Goal: Task Accomplishment & Management: Manage account settings

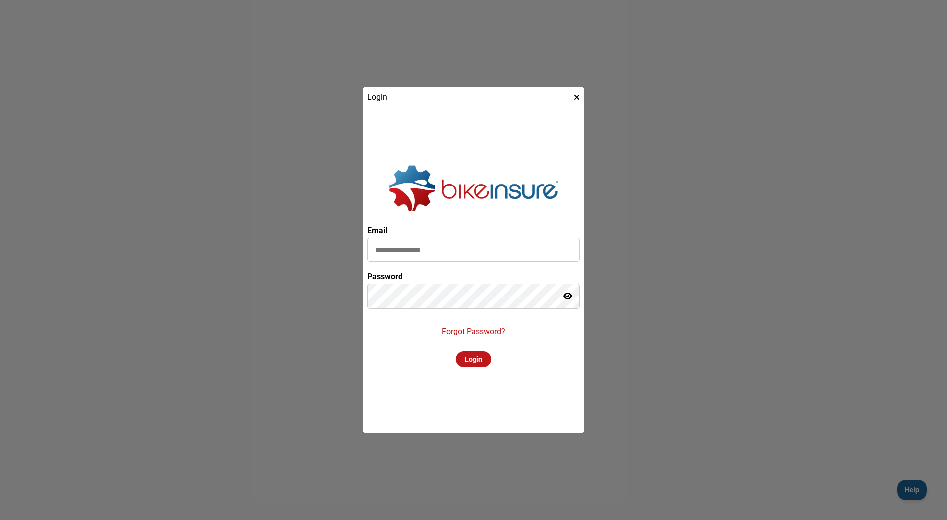
click at [384, 356] on div "Email Password Forgot Password? Login" at bounding box center [474, 270] width 212 height 316
click at [479, 331] on p "Forgot Password?" at bounding box center [473, 331] width 63 height 9
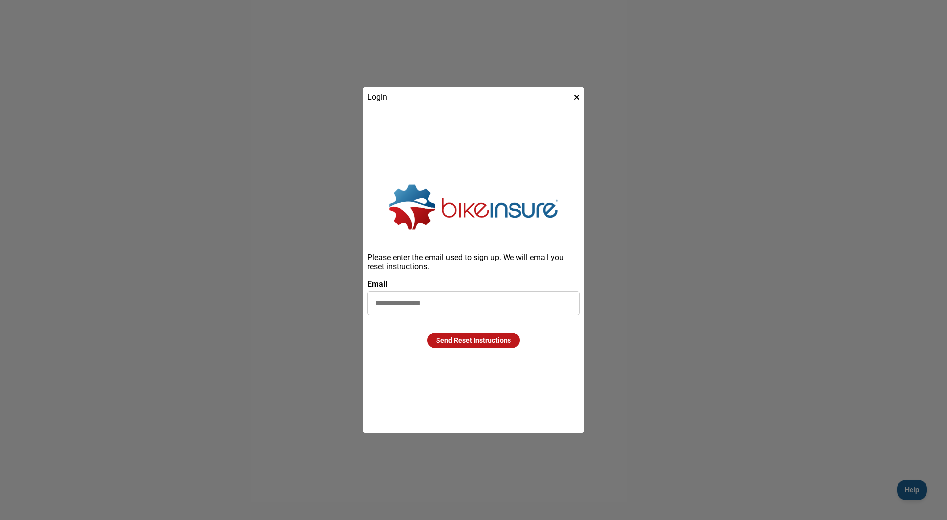
click at [434, 307] on input at bounding box center [474, 303] width 212 height 24
type input "**********"
click at [454, 341] on div "Send Reset Instructions" at bounding box center [473, 341] width 93 height 16
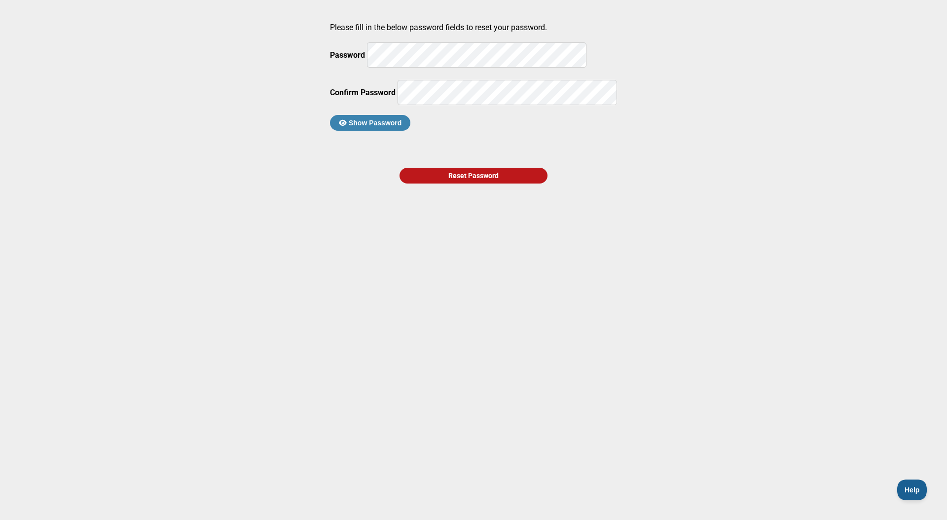
click at [407, 131] on button "Show Password" at bounding box center [370, 123] width 80 height 16
click at [497, 184] on div "Reset Password" at bounding box center [474, 176] width 148 height 16
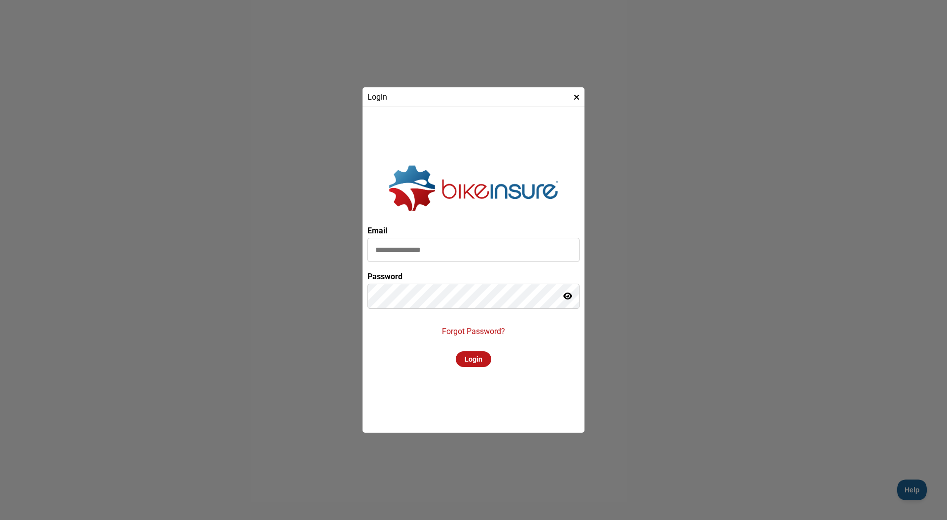
click at [493, 253] on input at bounding box center [474, 250] width 212 height 24
type input "**********"
click at [467, 357] on div "Login" at bounding box center [474, 359] width 36 height 16
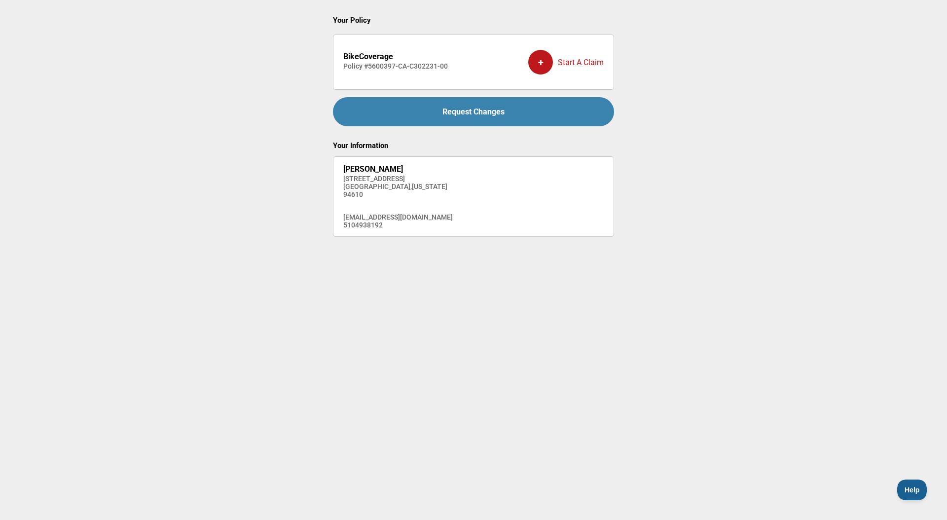
click at [479, 111] on div "Request Changes" at bounding box center [473, 111] width 281 height 29
click at [377, 64] on h4 "Policy # 5600397-CA-C302231-00" at bounding box center [395, 66] width 105 height 8
click at [901, 490] on span "Help" at bounding box center [910, 488] width 30 height 7
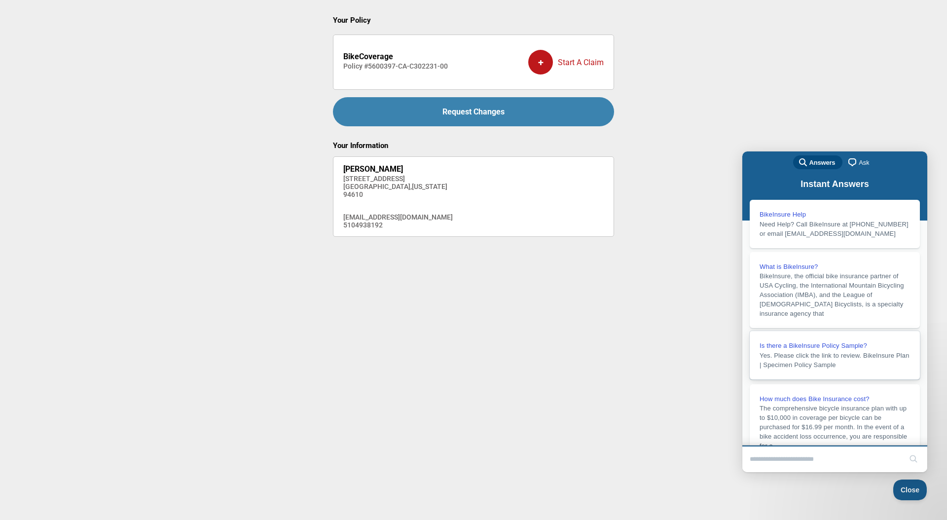
scroll to position [115, 0]
